Goal: Information Seeking & Learning: Find specific page/section

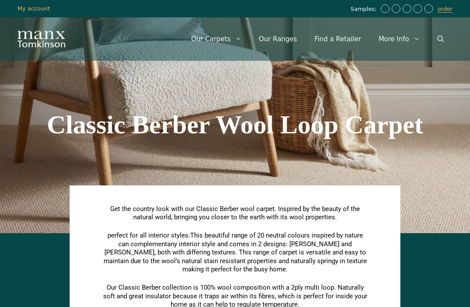
click at [291, 45] on link "Our Ranges" at bounding box center [278, 39] width 56 height 26
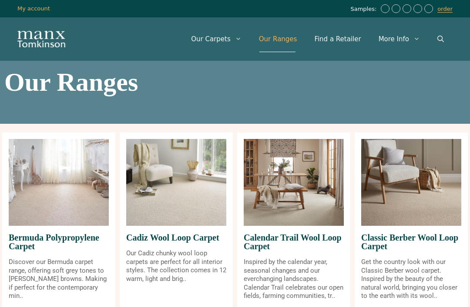
click at [440, 43] on link "Open Search Bar" at bounding box center [440, 39] width 24 height 26
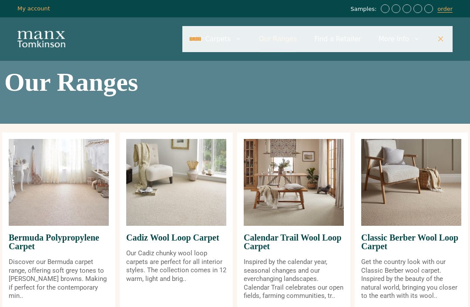
type input "*****"
